Goal: Task Accomplishment & Management: Manage account settings

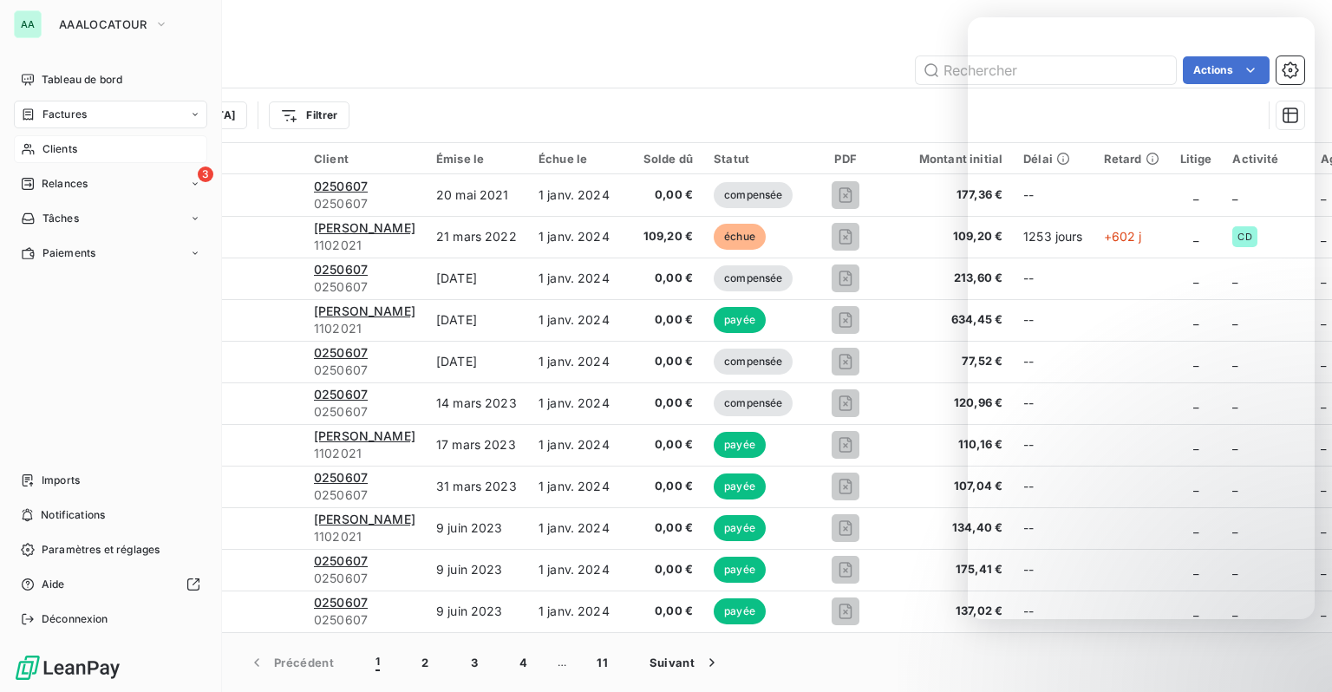
click at [61, 147] on span "Clients" at bounding box center [59, 149] width 35 height 16
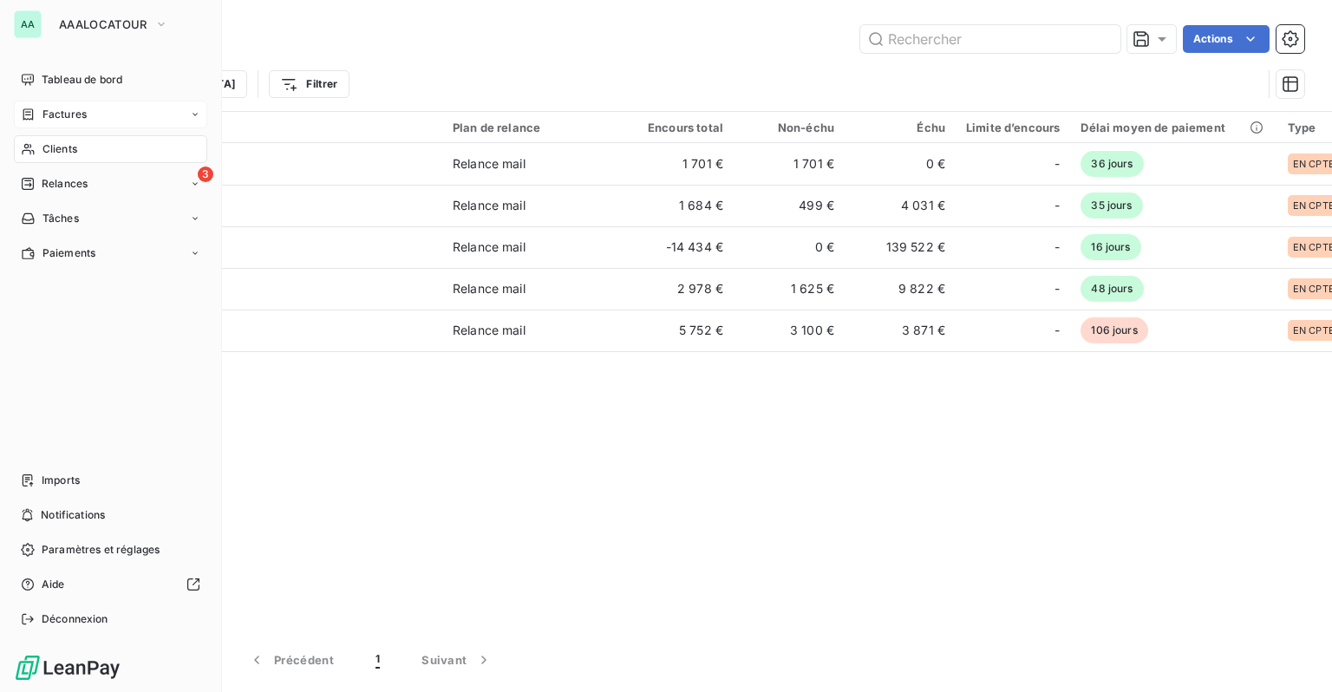
click at [60, 114] on span "Factures" at bounding box center [64, 115] width 44 height 16
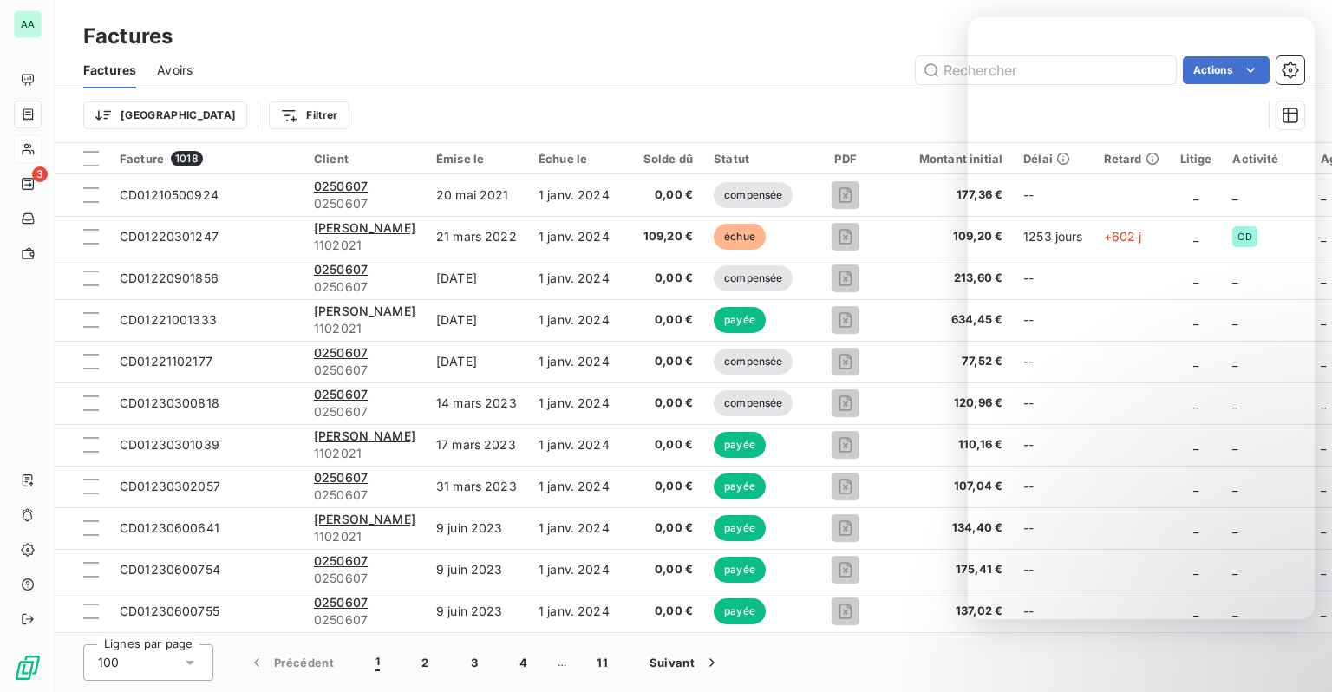
click at [281, 52] on div "Factures Avoirs Actions" at bounding box center [693, 70] width 1276 height 36
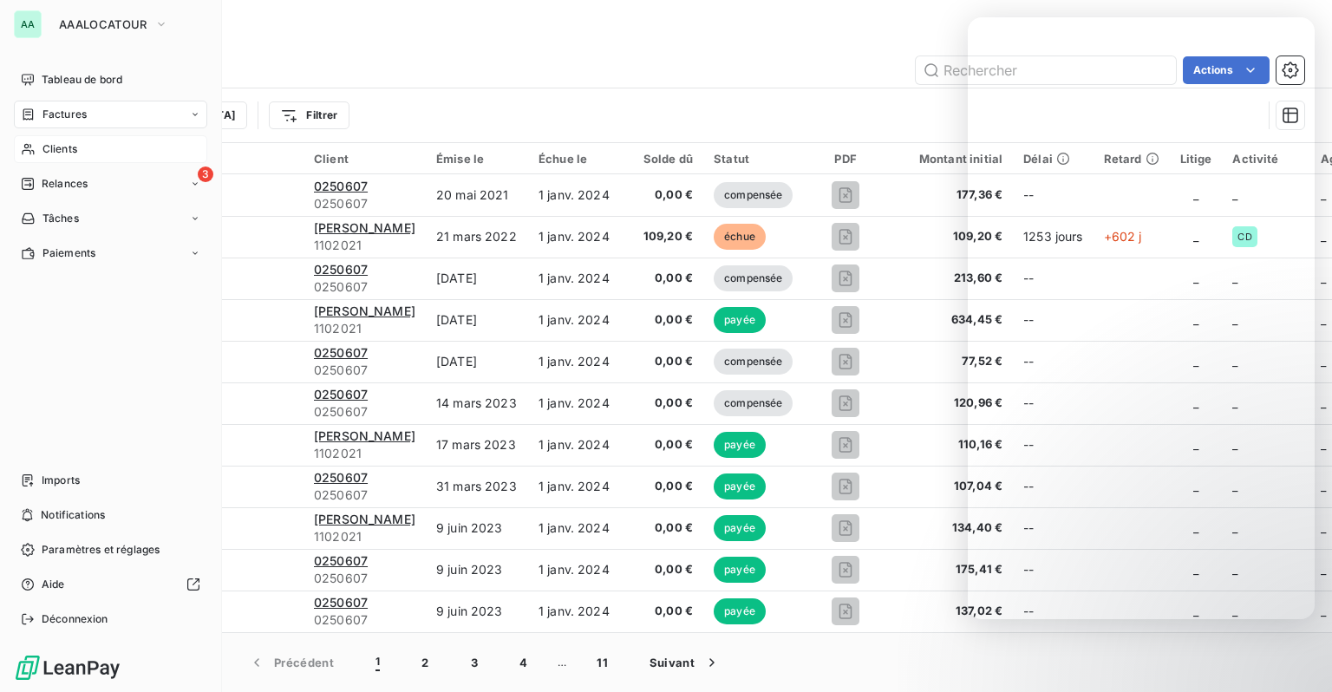
click at [69, 150] on span "Clients" at bounding box center [59, 149] width 35 height 16
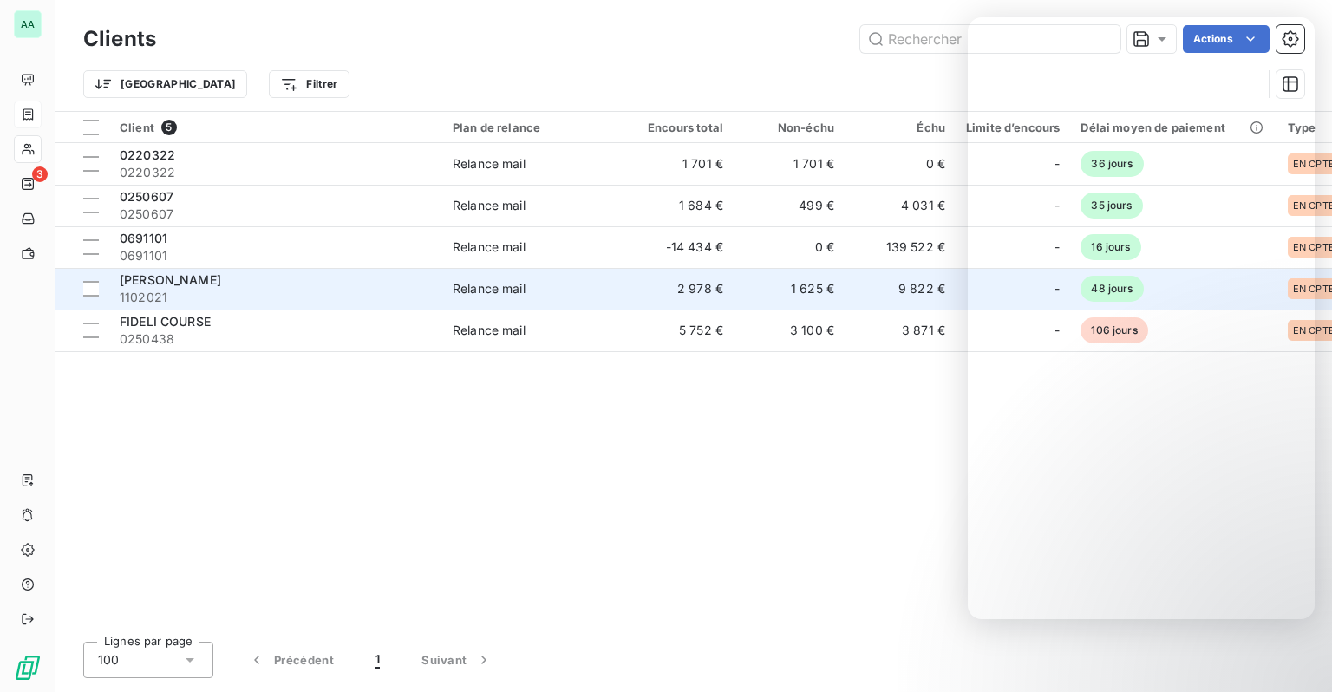
click at [221, 293] on span "1102021" at bounding box center [276, 297] width 312 height 17
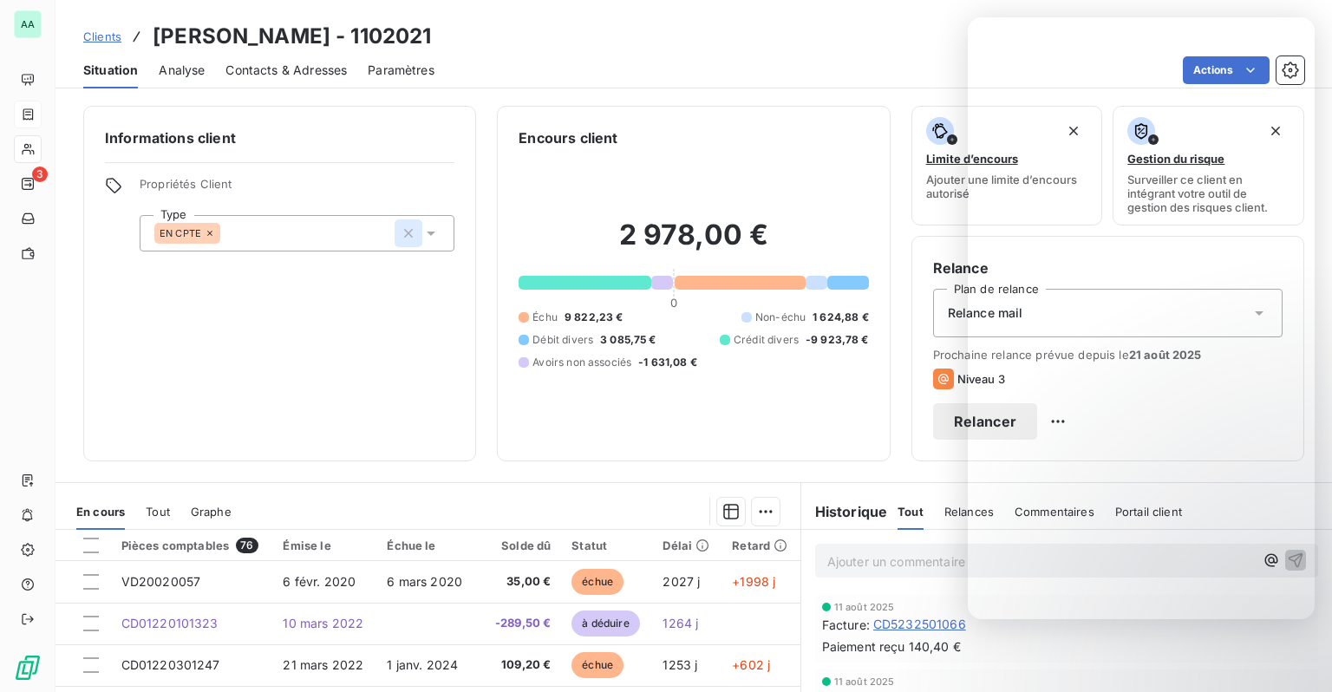
click at [404, 234] on icon "button" at bounding box center [408, 233] width 9 height 9
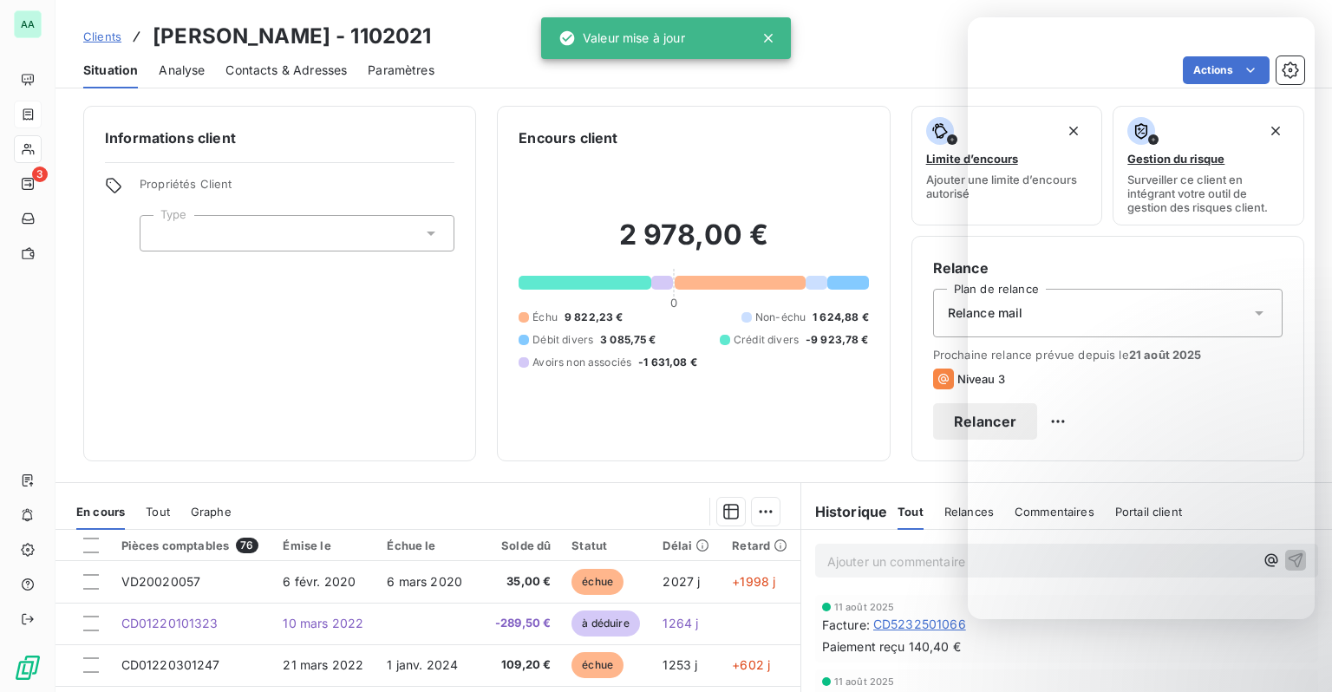
click at [590, 107] on div "Encours client 2 978,00 € 0 Échu 9 822,23 € Non-échu 1 624,88 € Débit divers 3 …" at bounding box center [693, 284] width 393 height 356
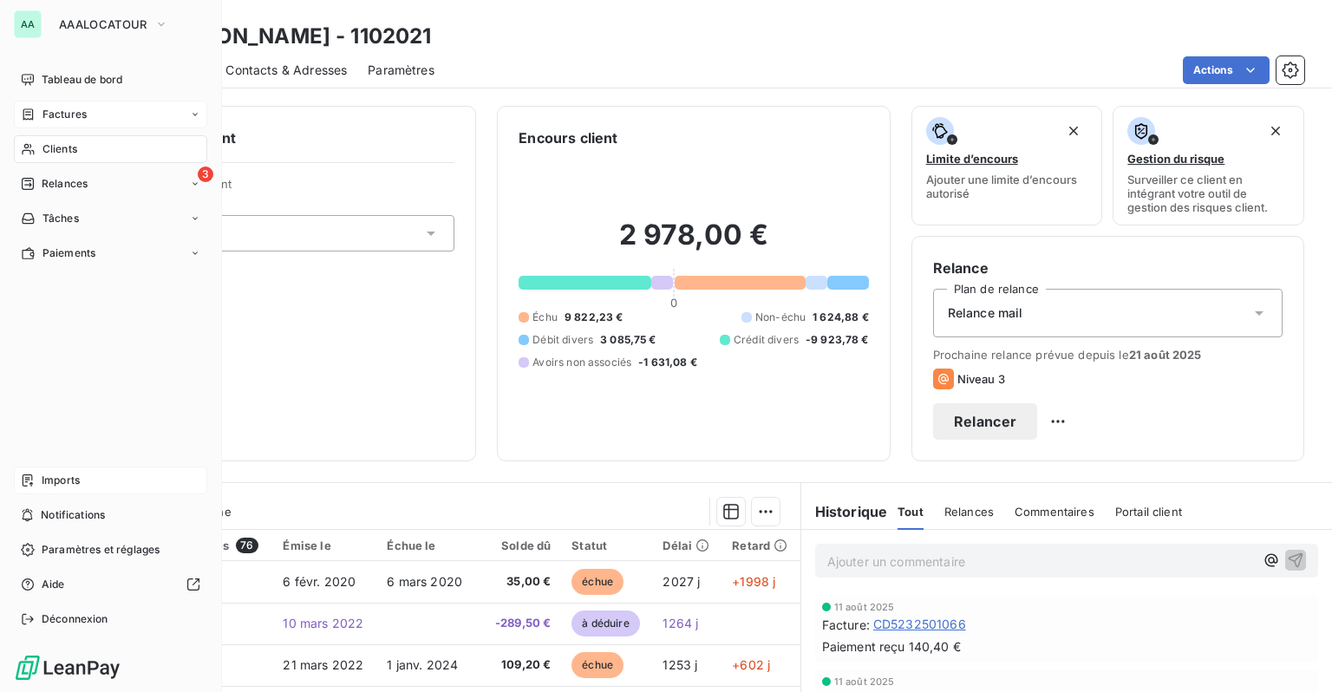
click at [58, 478] on span "Imports" at bounding box center [61, 481] width 38 height 16
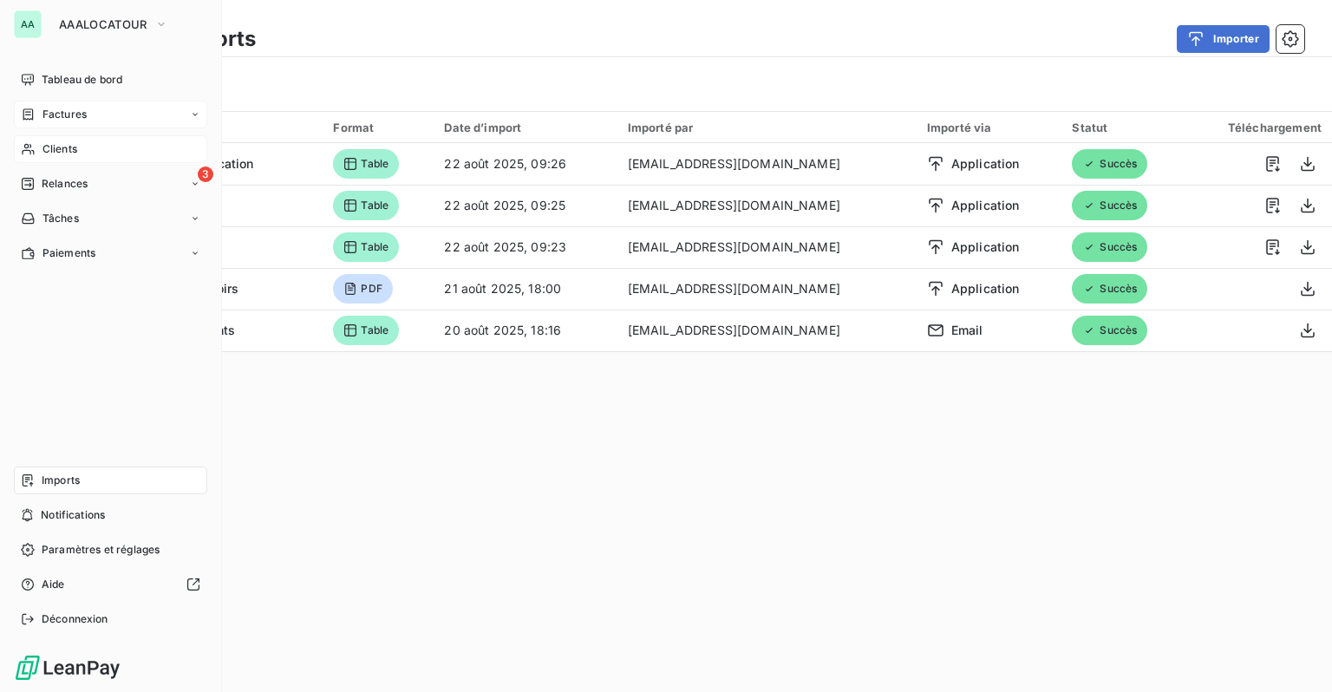
click at [38, 144] on div "Clients" at bounding box center [110, 149] width 193 height 28
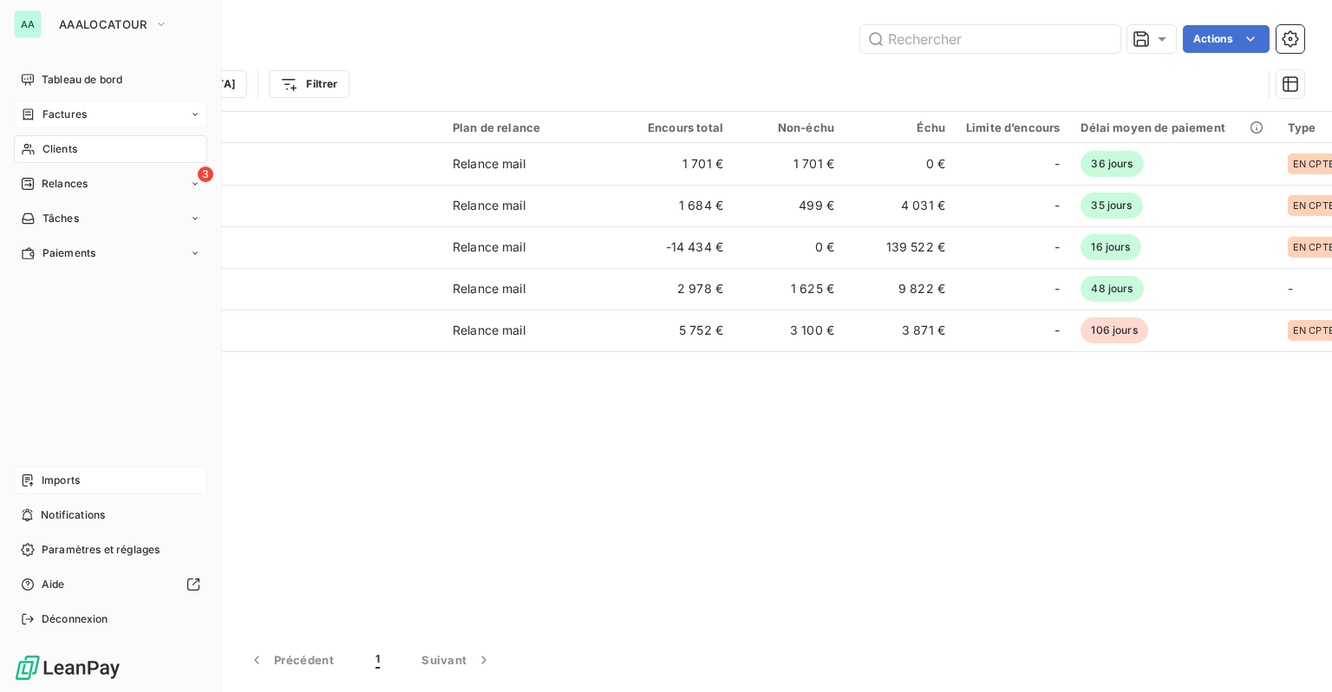
click at [38, 144] on div "Clients" at bounding box center [110, 149] width 193 height 28
click at [49, 123] on div "Factures" at bounding box center [110, 115] width 193 height 28
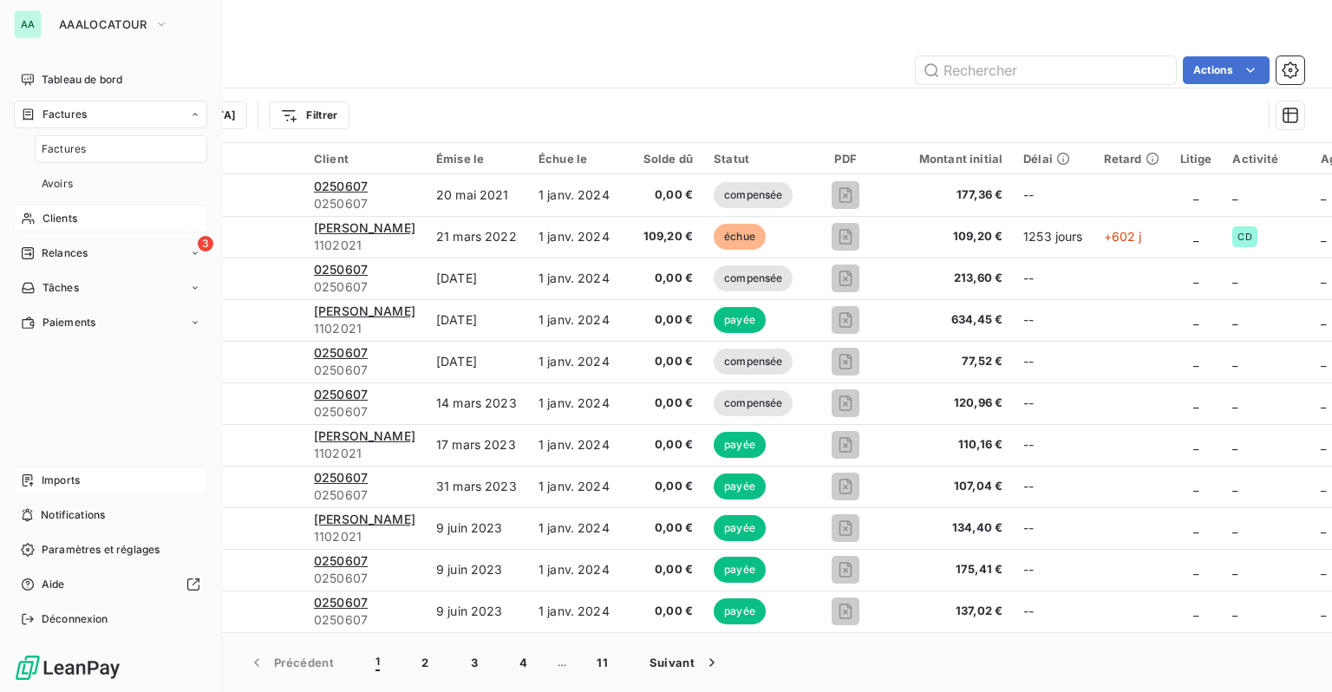
click at [65, 226] on div "Clients" at bounding box center [110, 219] width 193 height 28
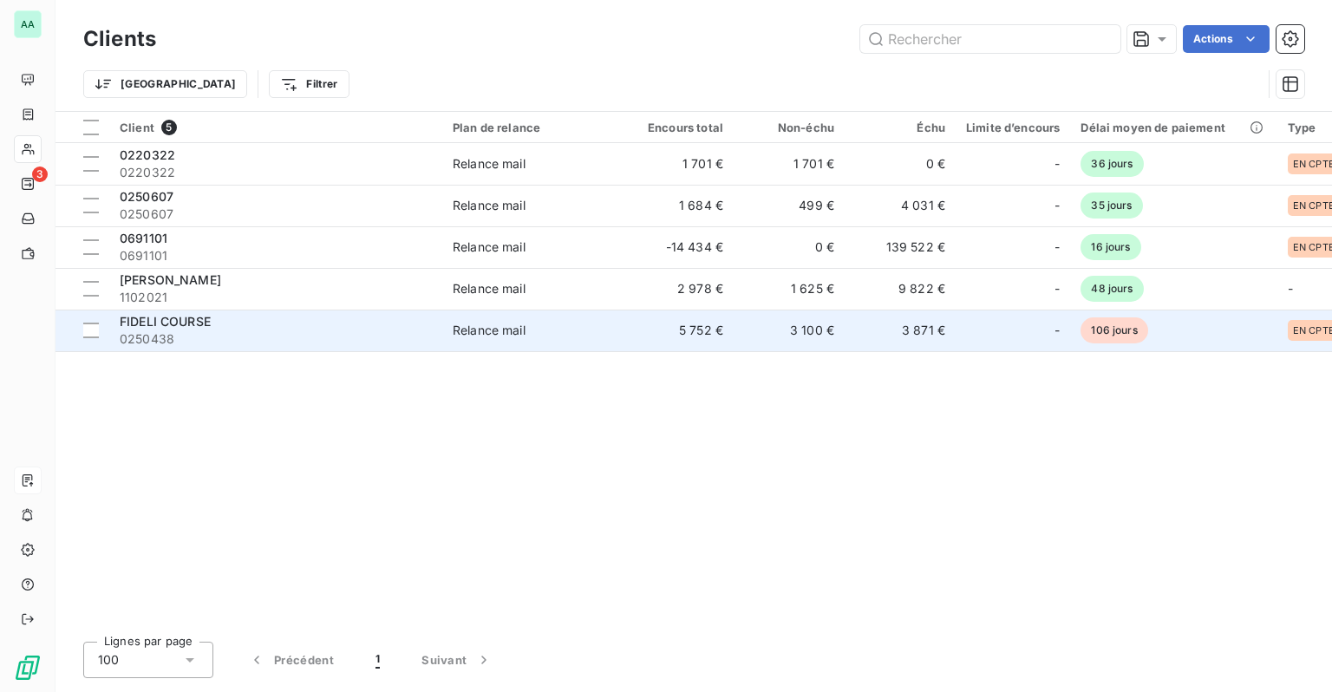
click at [208, 329] on div "FIDELI COURSE" at bounding box center [276, 321] width 312 height 17
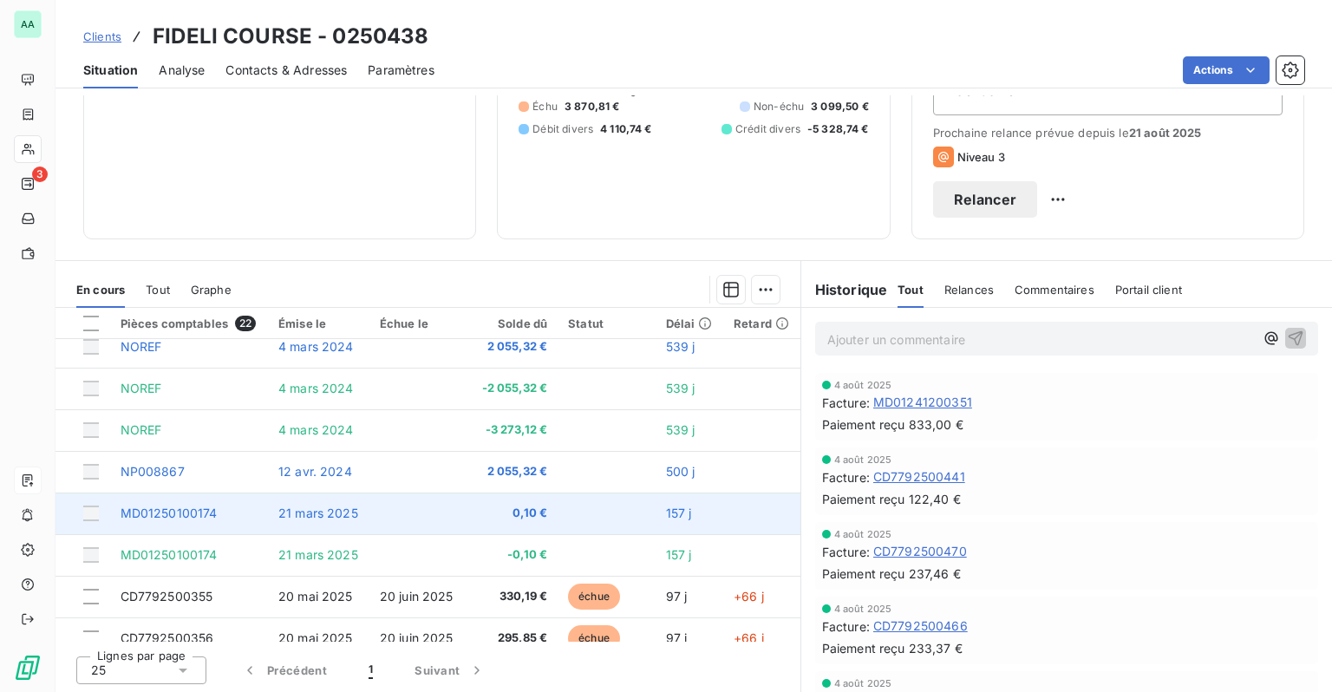
scroll to position [87, 0]
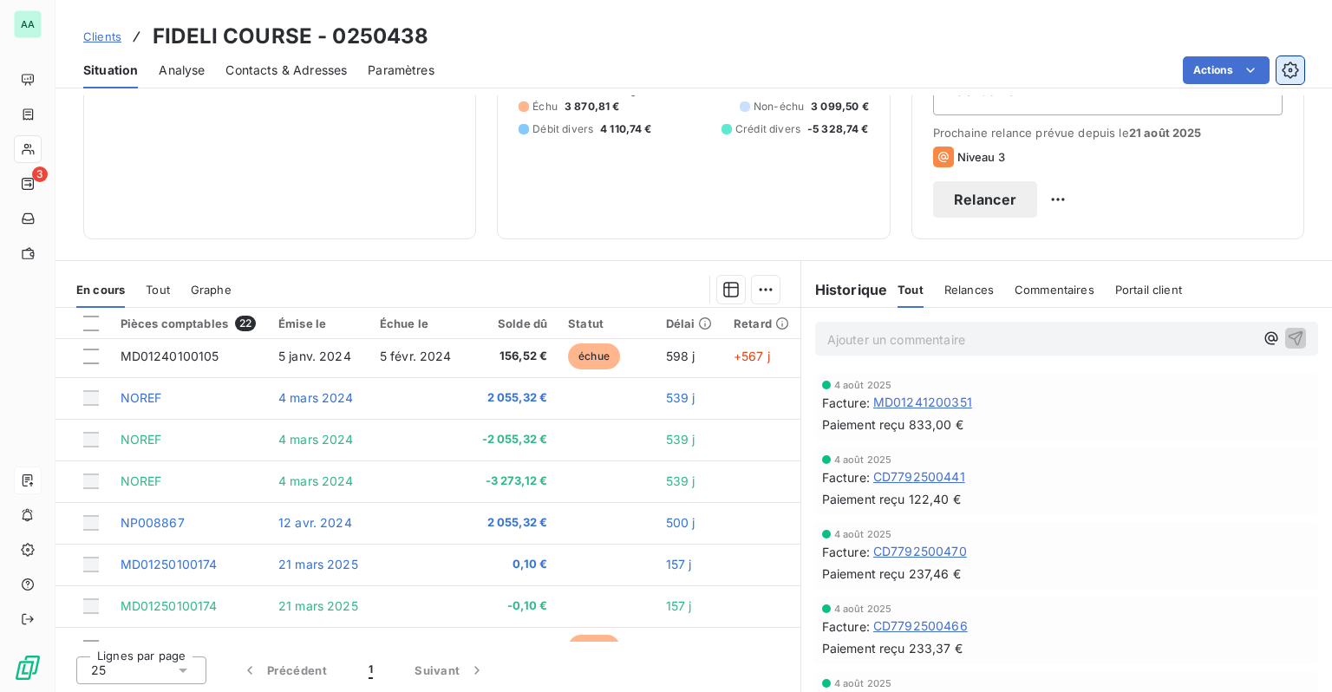
click at [1299, 71] on button "button" at bounding box center [1290, 70] width 28 height 28
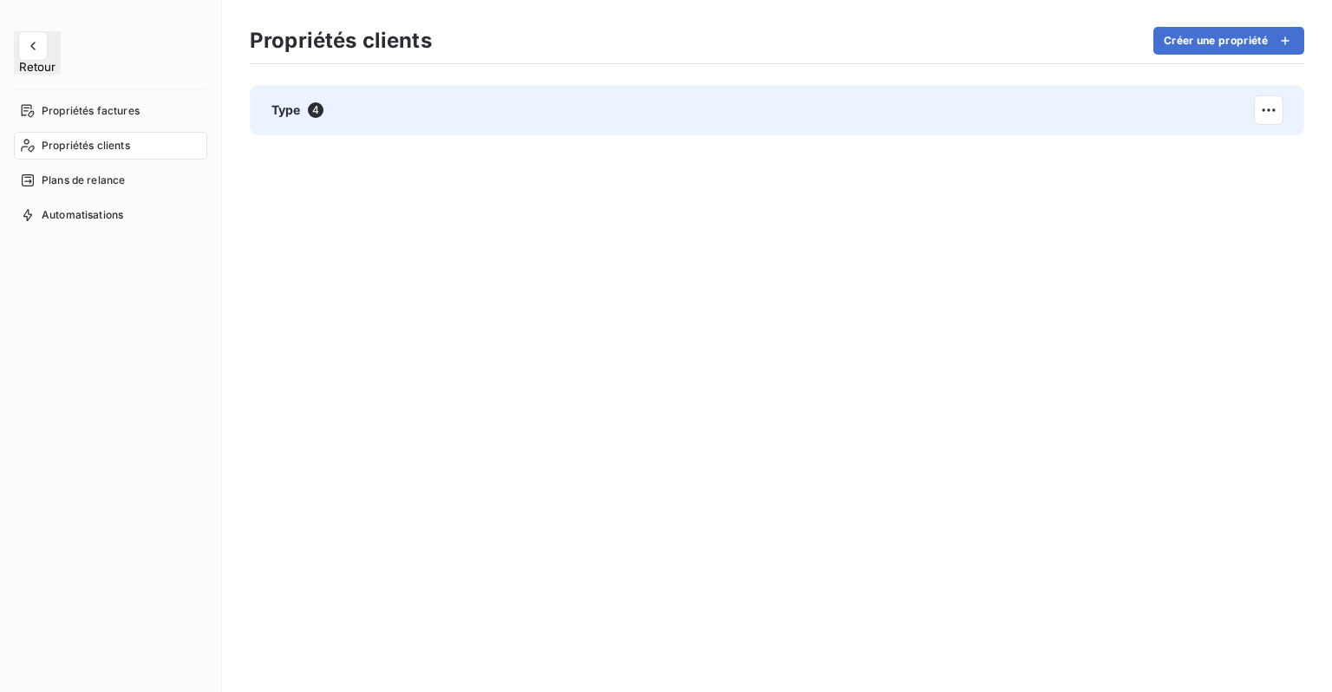
click at [323, 103] on div "Type 4" at bounding box center [777, 110] width 1054 height 50
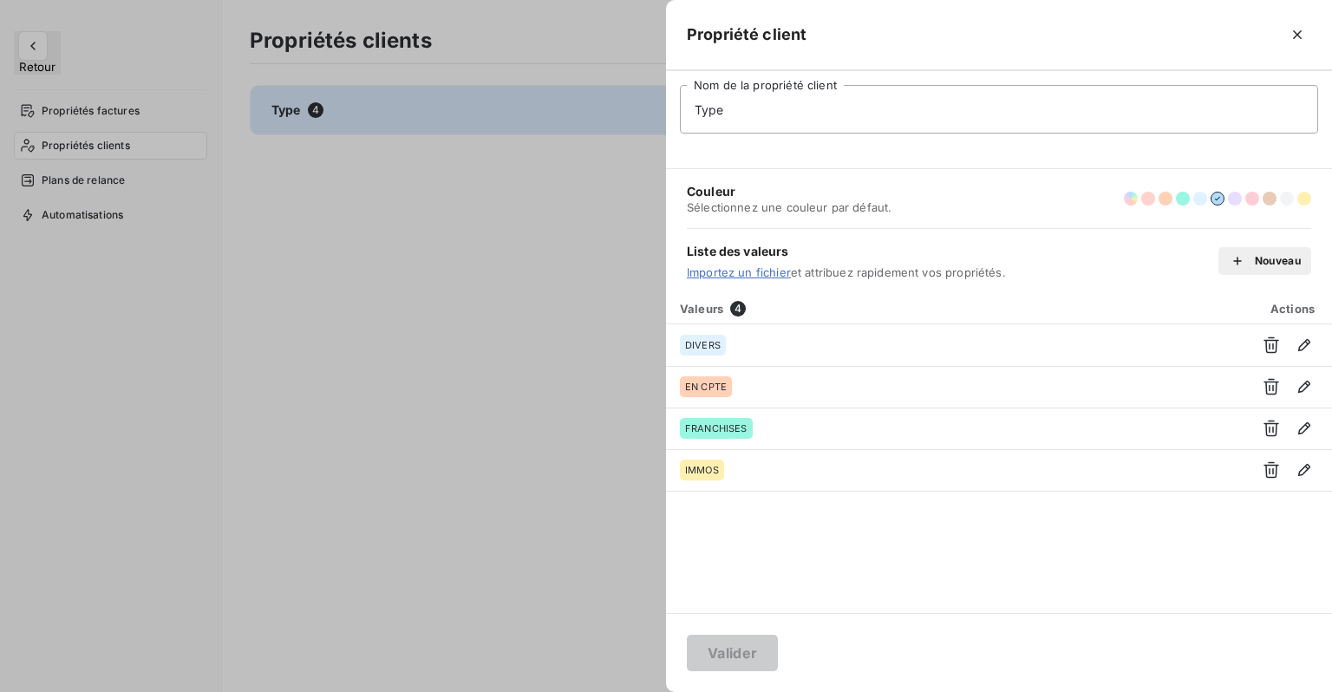
click at [427, 356] on div at bounding box center [666, 346] width 1332 height 692
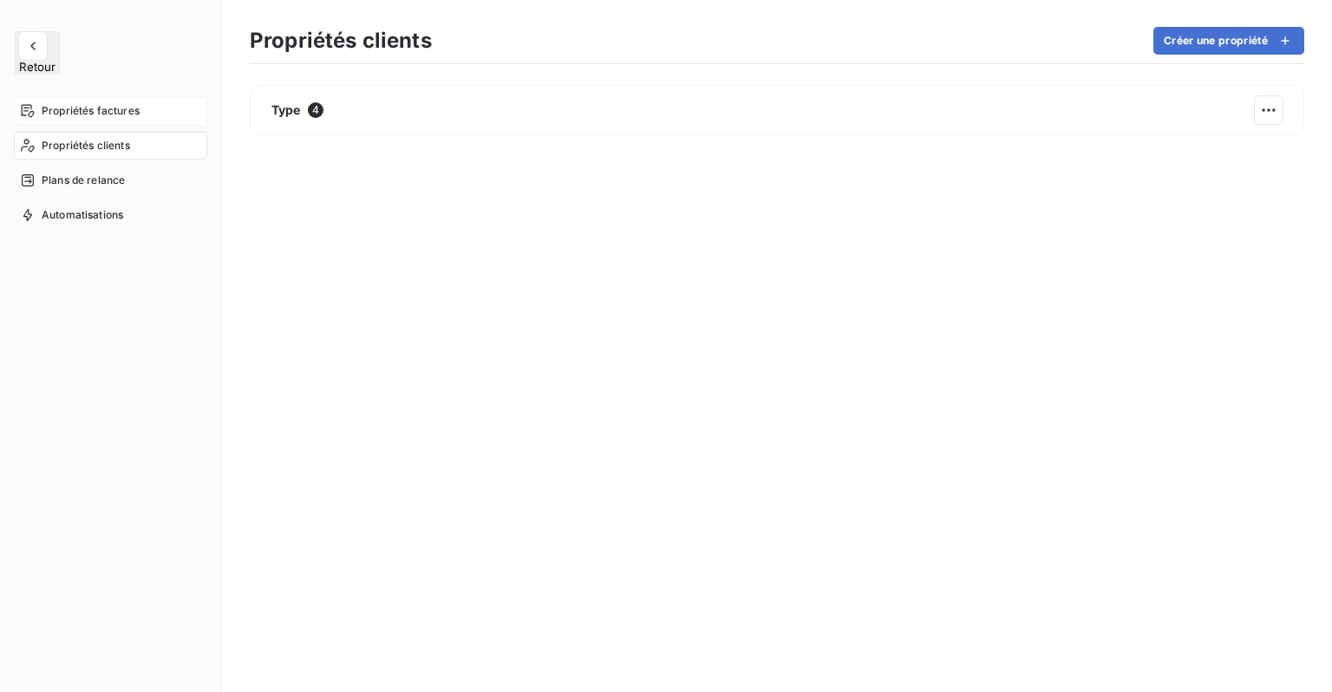
click at [78, 103] on span "Propriétés factures" at bounding box center [91, 111] width 98 height 16
click at [97, 138] on span "Propriétés clients" at bounding box center [86, 146] width 88 height 16
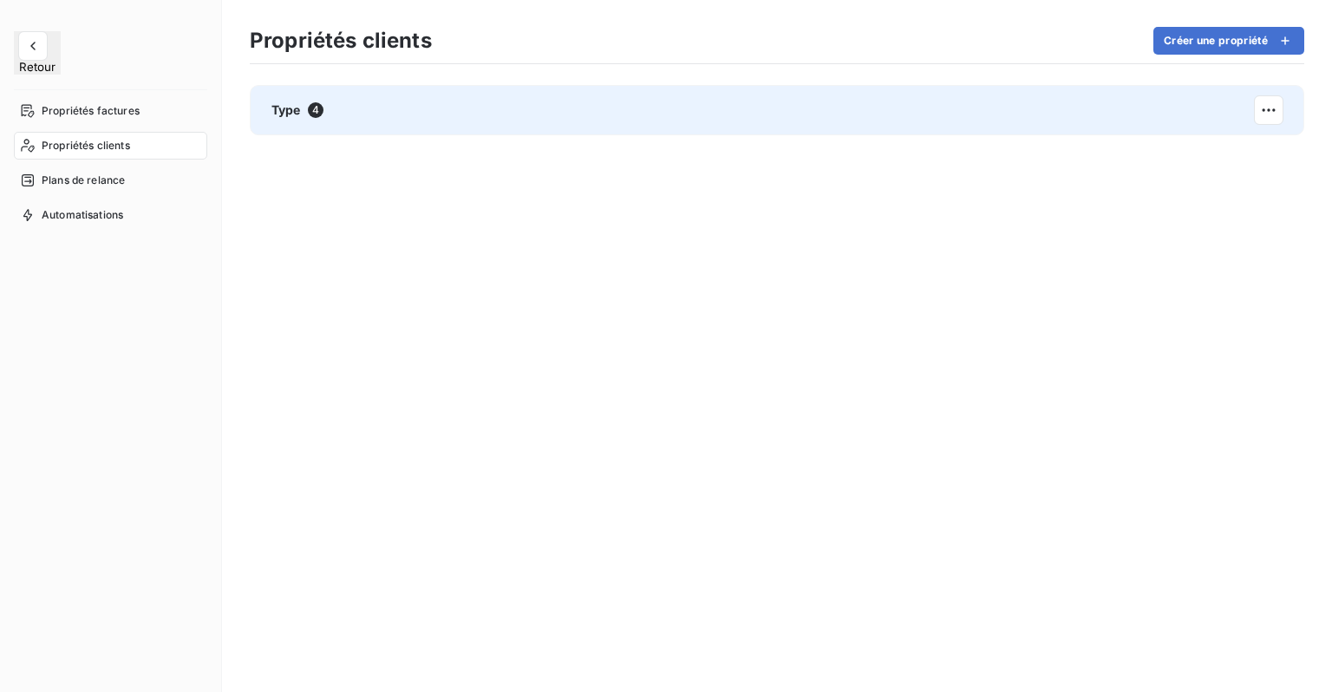
click at [312, 120] on div "Type 4" at bounding box center [777, 110] width 1054 height 50
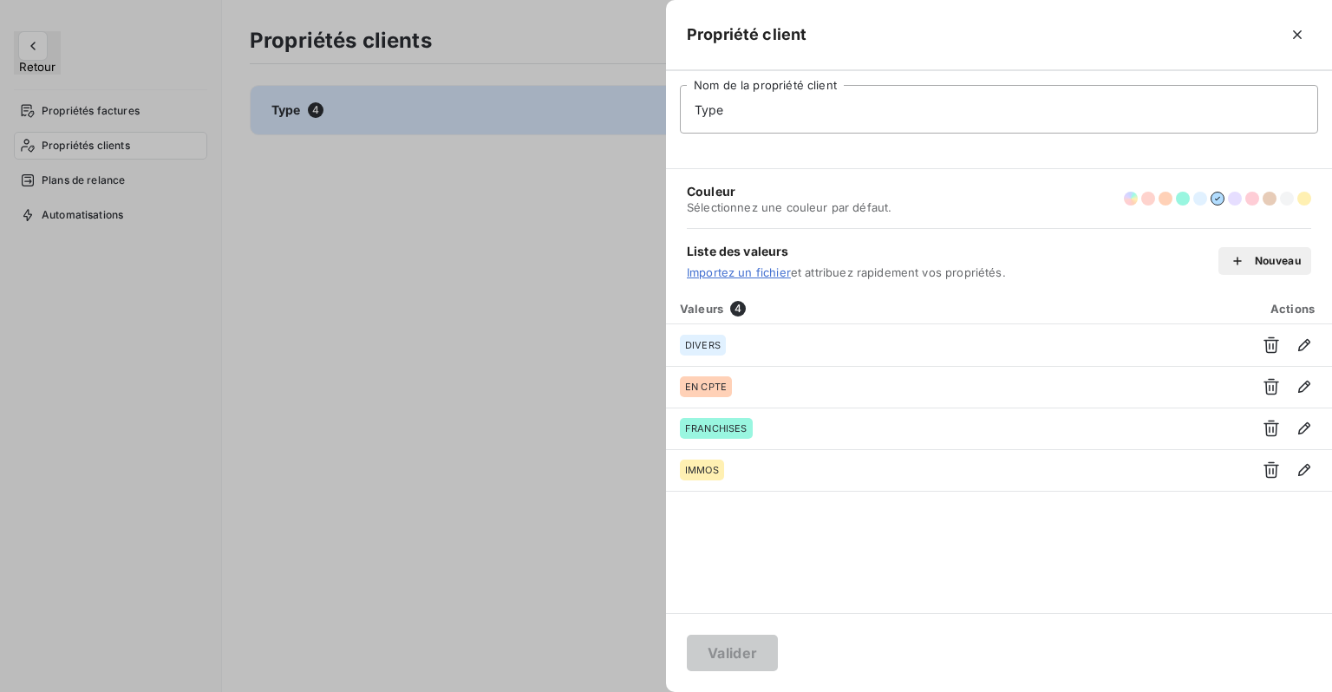
click at [468, 334] on div at bounding box center [666, 346] width 1332 height 692
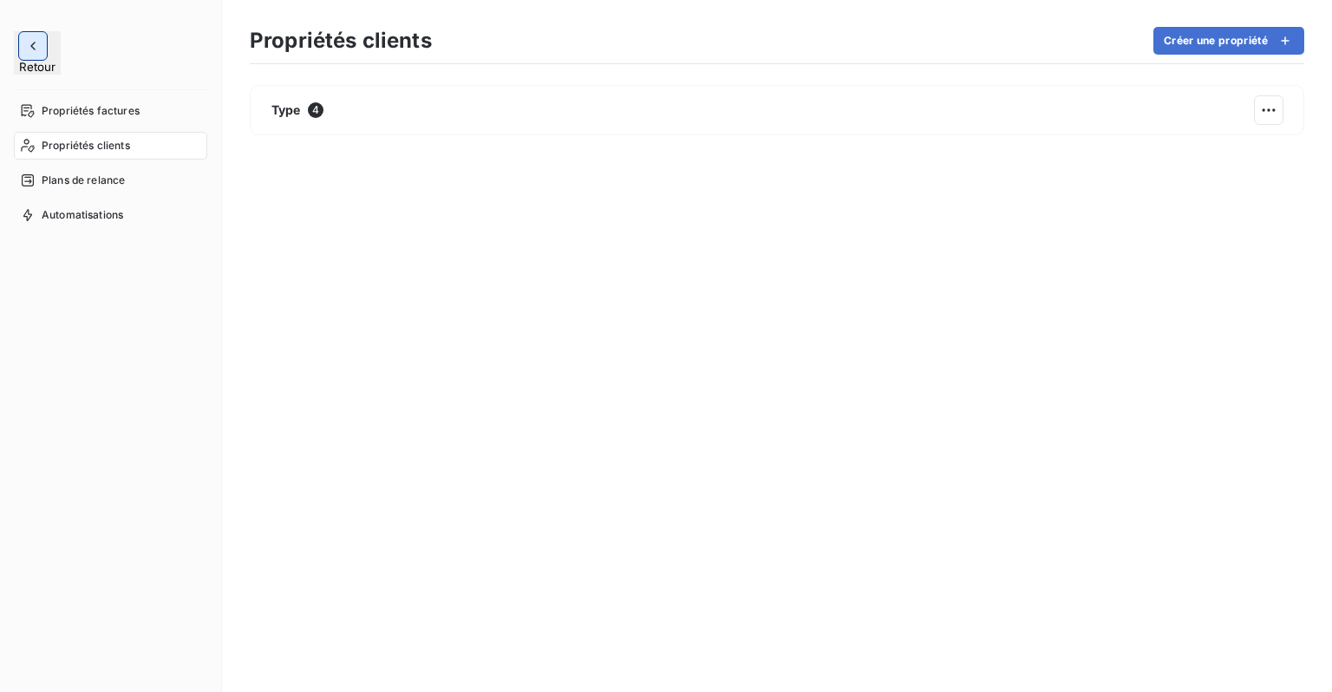
click at [31, 52] on icon "button" at bounding box center [32, 45] width 17 height 17
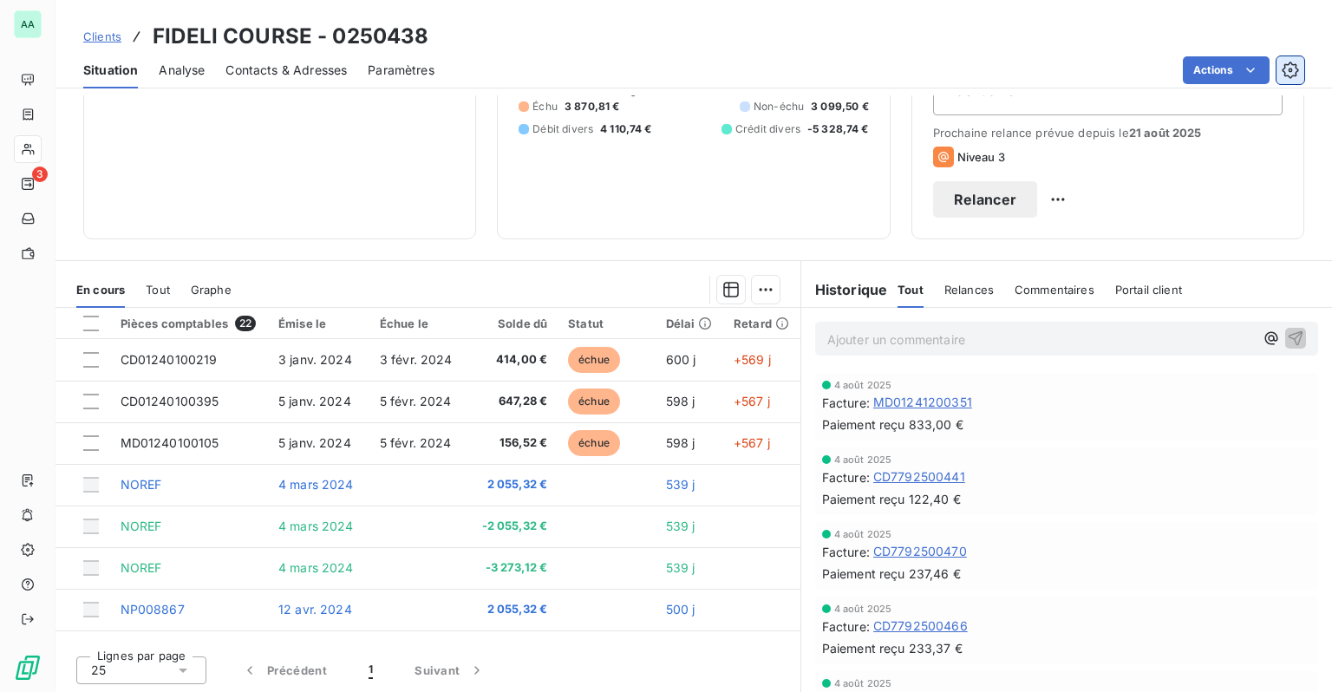
click at [1287, 74] on icon "button" at bounding box center [1290, 70] width 17 height 17
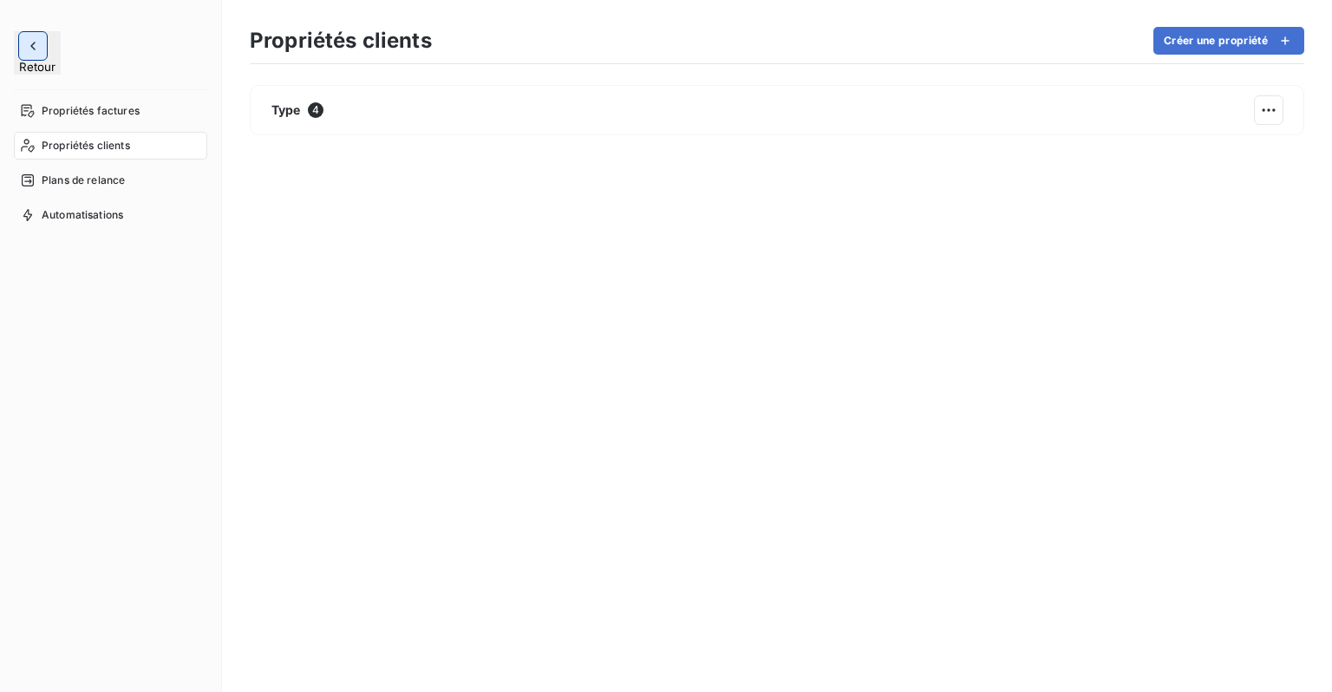
click at [22, 51] on button "button" at bounding box center [33, 46] width 28 height 28
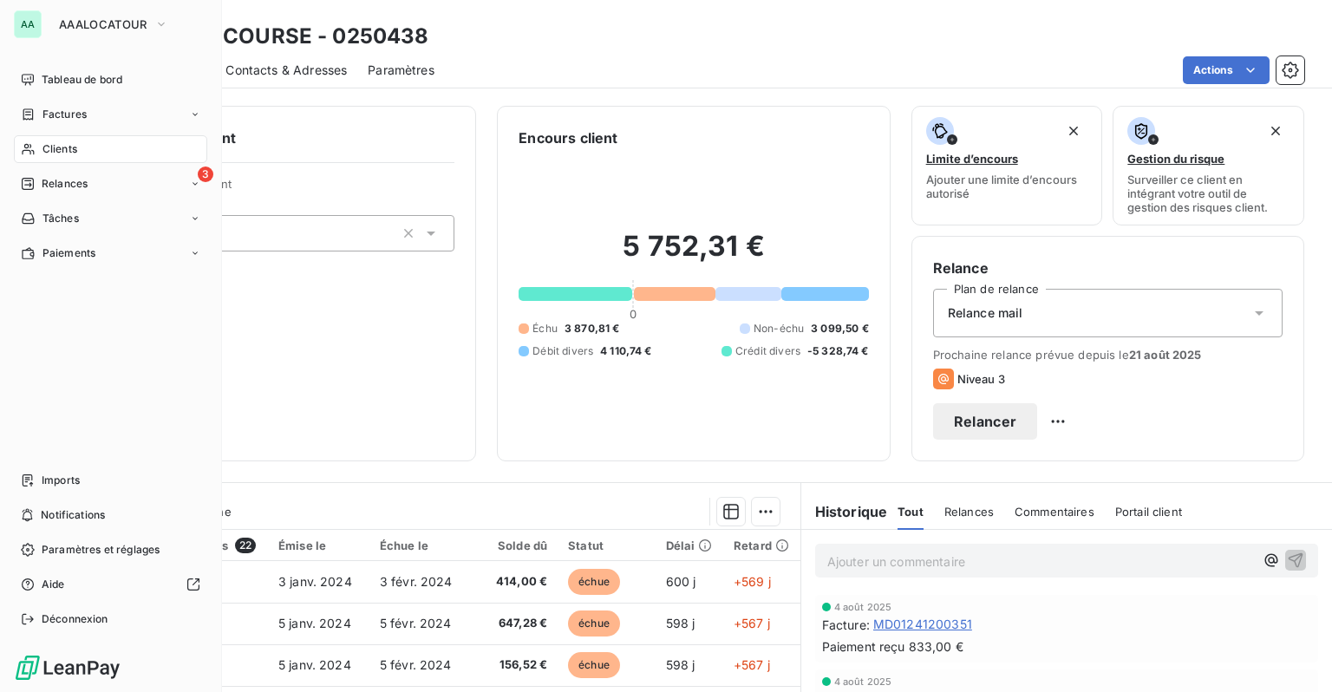
click at [35, 26] on div "AA" at bounding box center [28, 24] width 28 height 28
click at [87, 616] on span "Déconnexion" at bounding box center [75, 619] width 67 height 16
